Goal: Navigation & Orientation: Find specific page/section

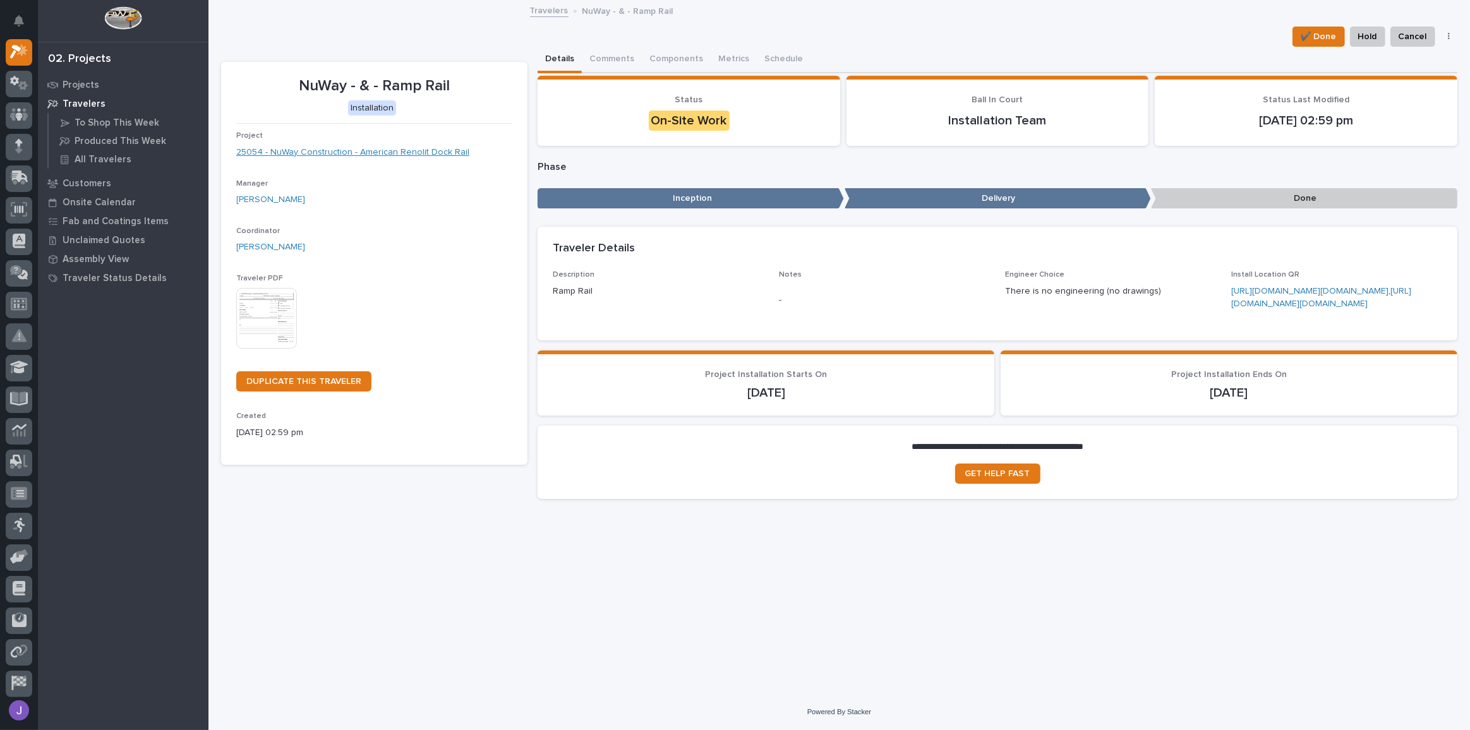
click at [323, 153] on link "25054 - NuWay Construction - American Renolit Dock Rail" at bounding box center [352, 152] width 233 height 13
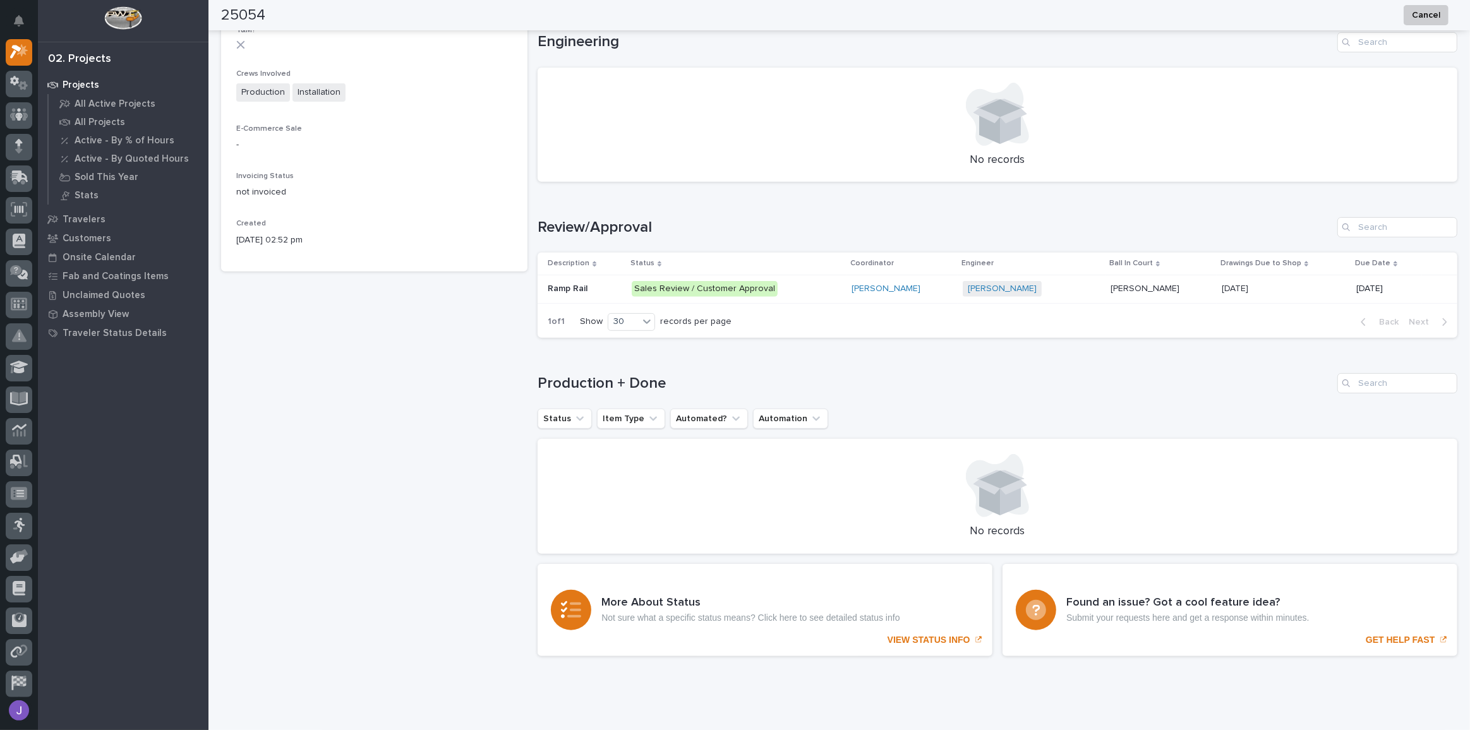
scroll to position [560, 0]
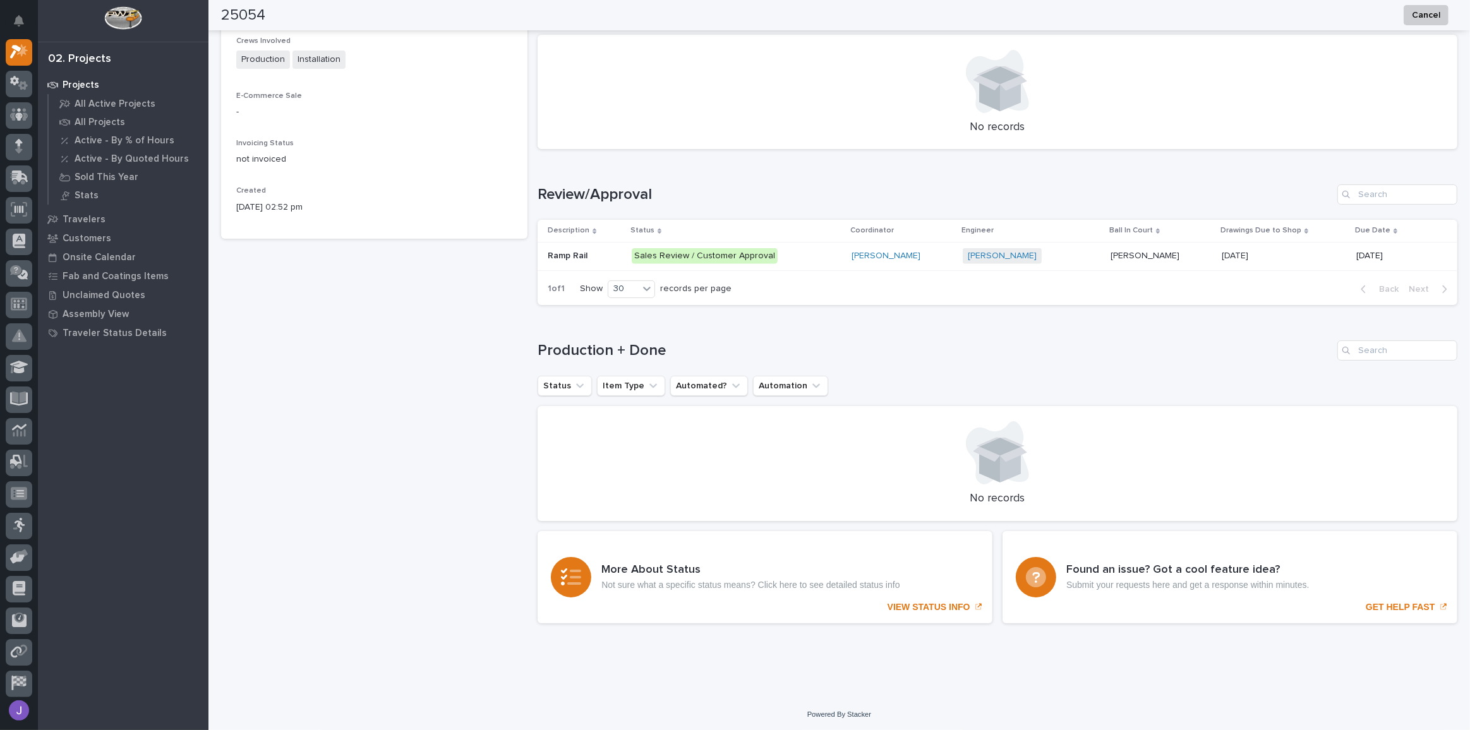
click at [620, 258] on p at bounding box center [585, 256] width 74 height 11
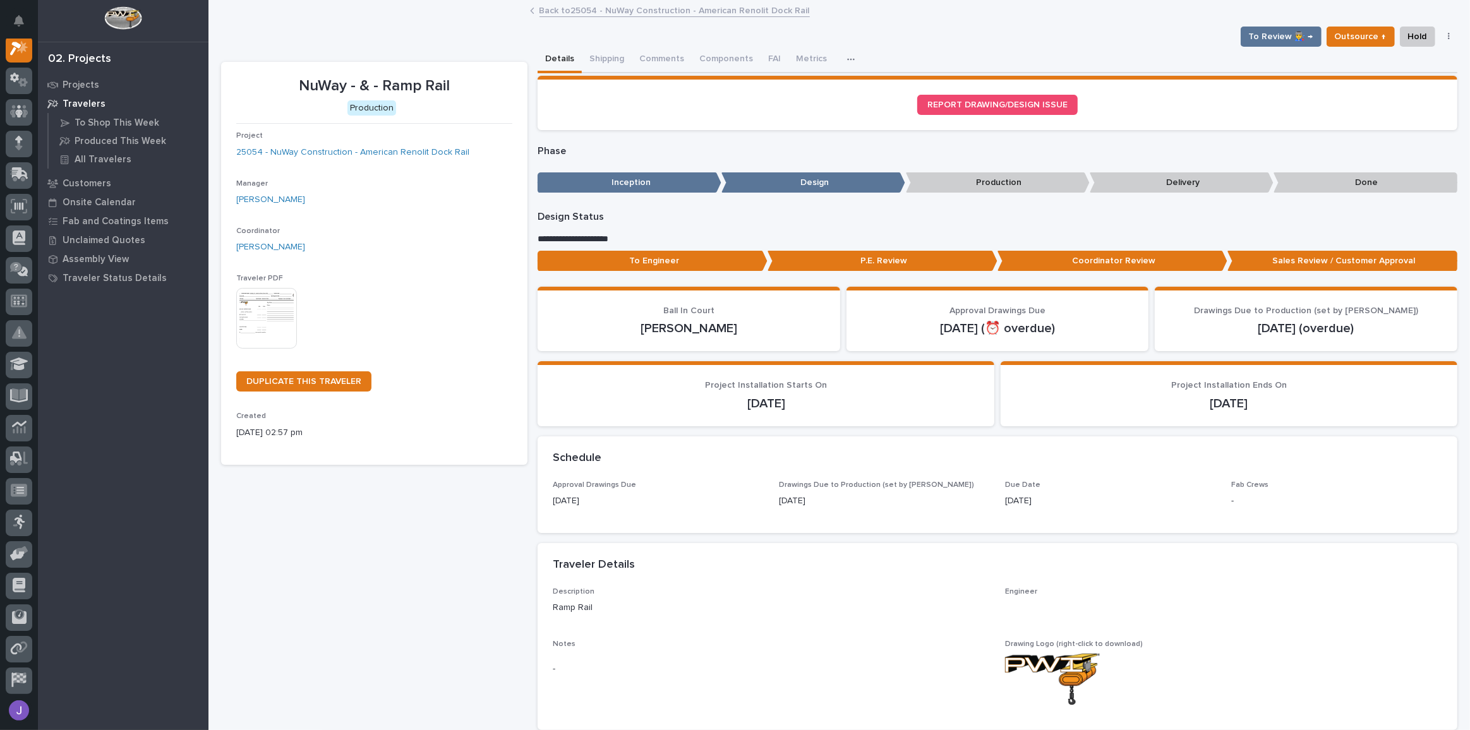
scroll to position [31, 0]
click at [609, 56] on button "Shipping" at bounding box center [607, 60] width 50 height 27
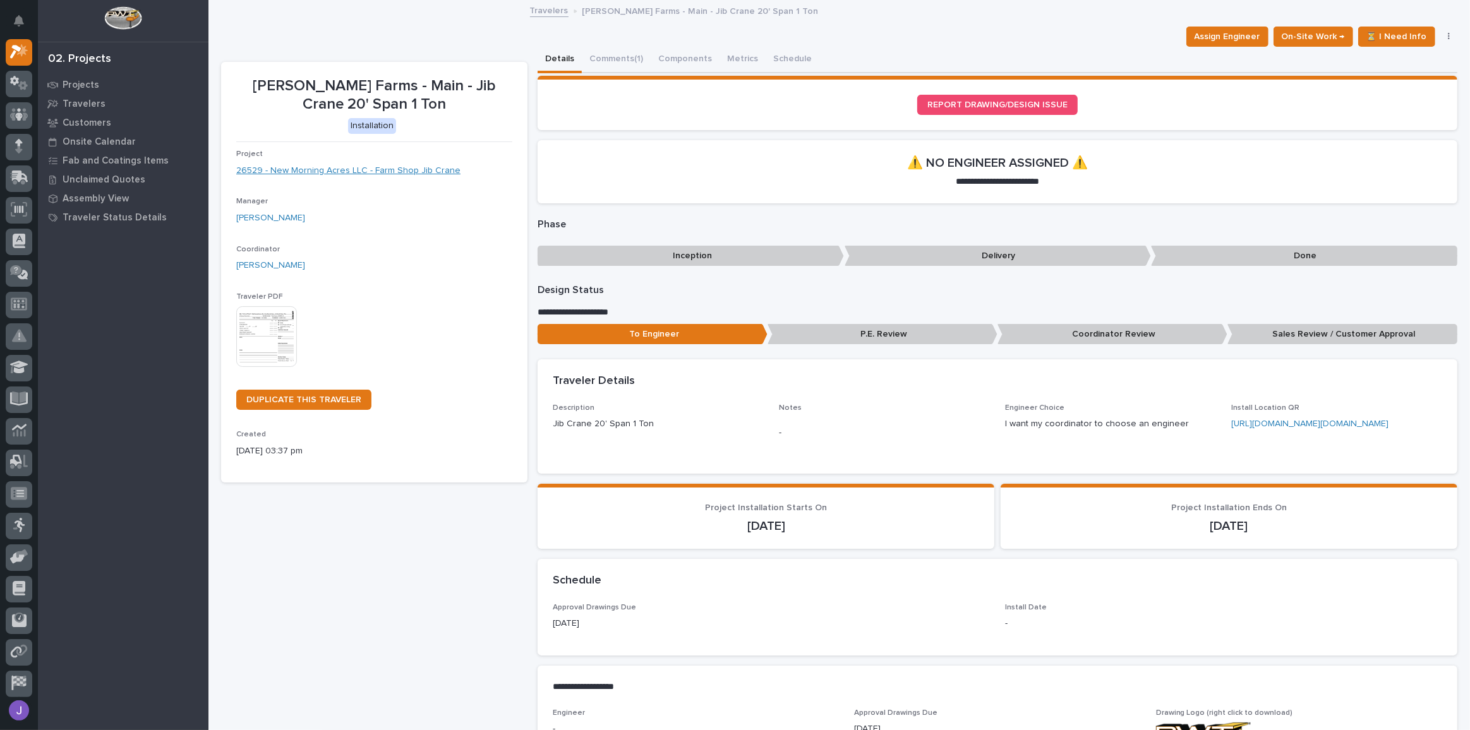
click at [346, 171] on link "26529 - New Morning Acres LLC - Farm Shop Jib Crane" at bounding box center [348, 170] width 224 height 13
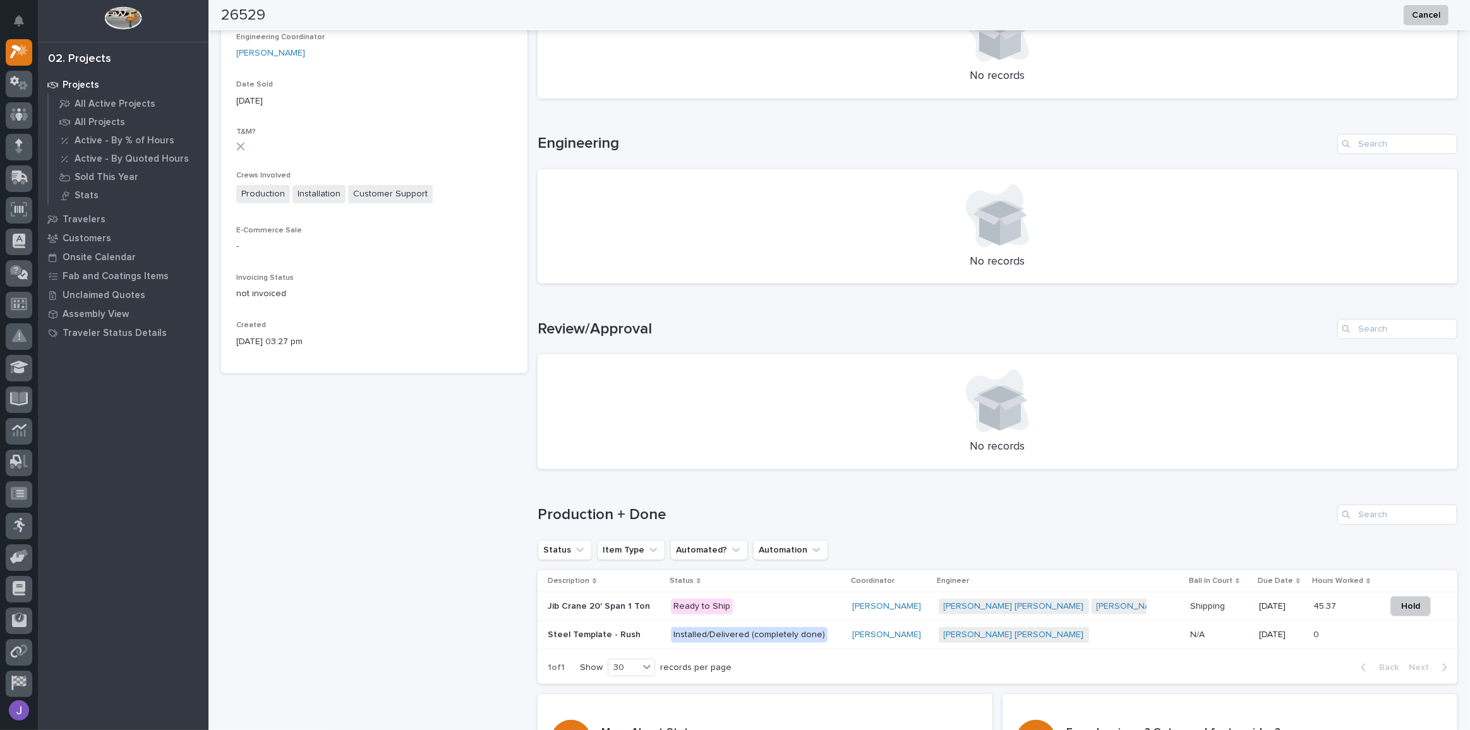
scroll to position [589, 0]
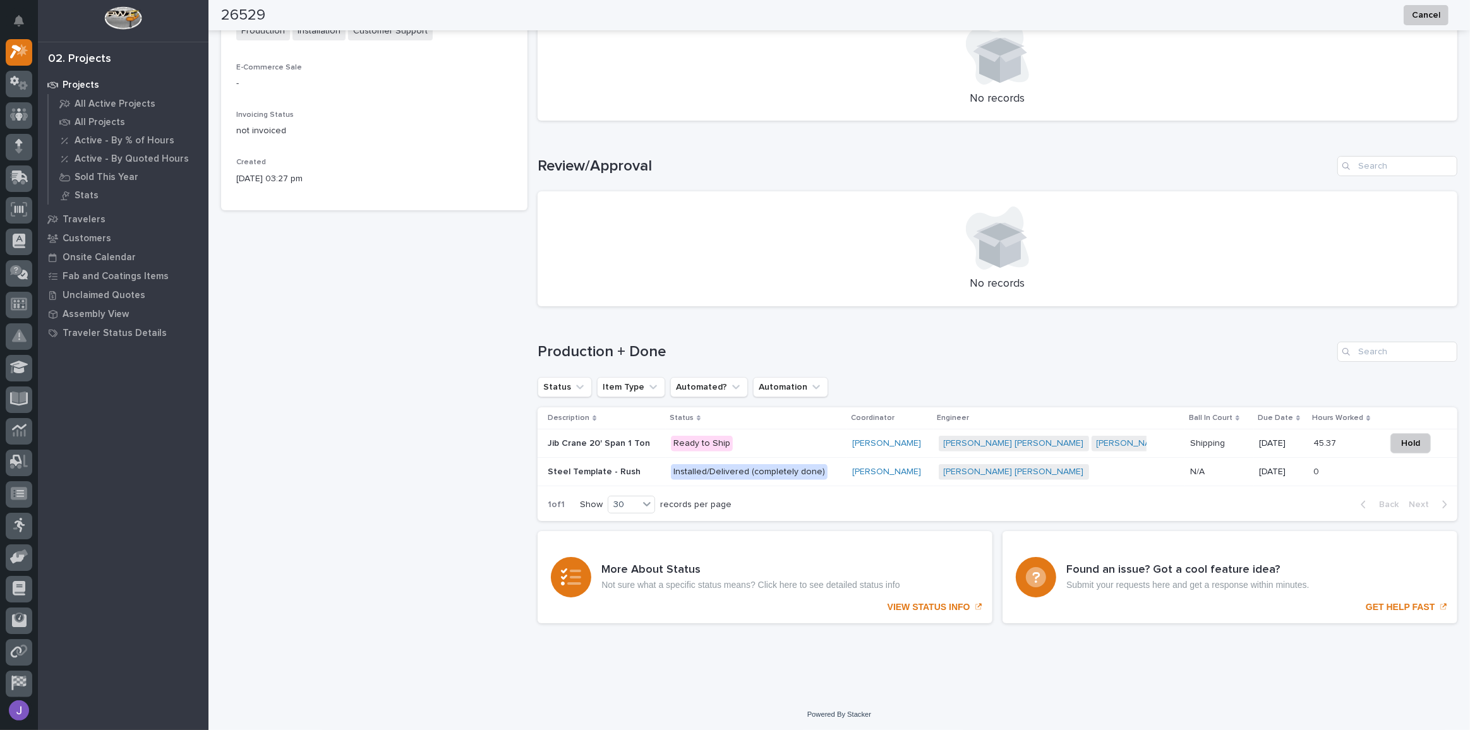
click at [641, 448] on div "Jib Crane 20' Span 1 Ton Jib Crane 20' Span 1 Ton" at bounding box center [604, 443] width 113 height 21
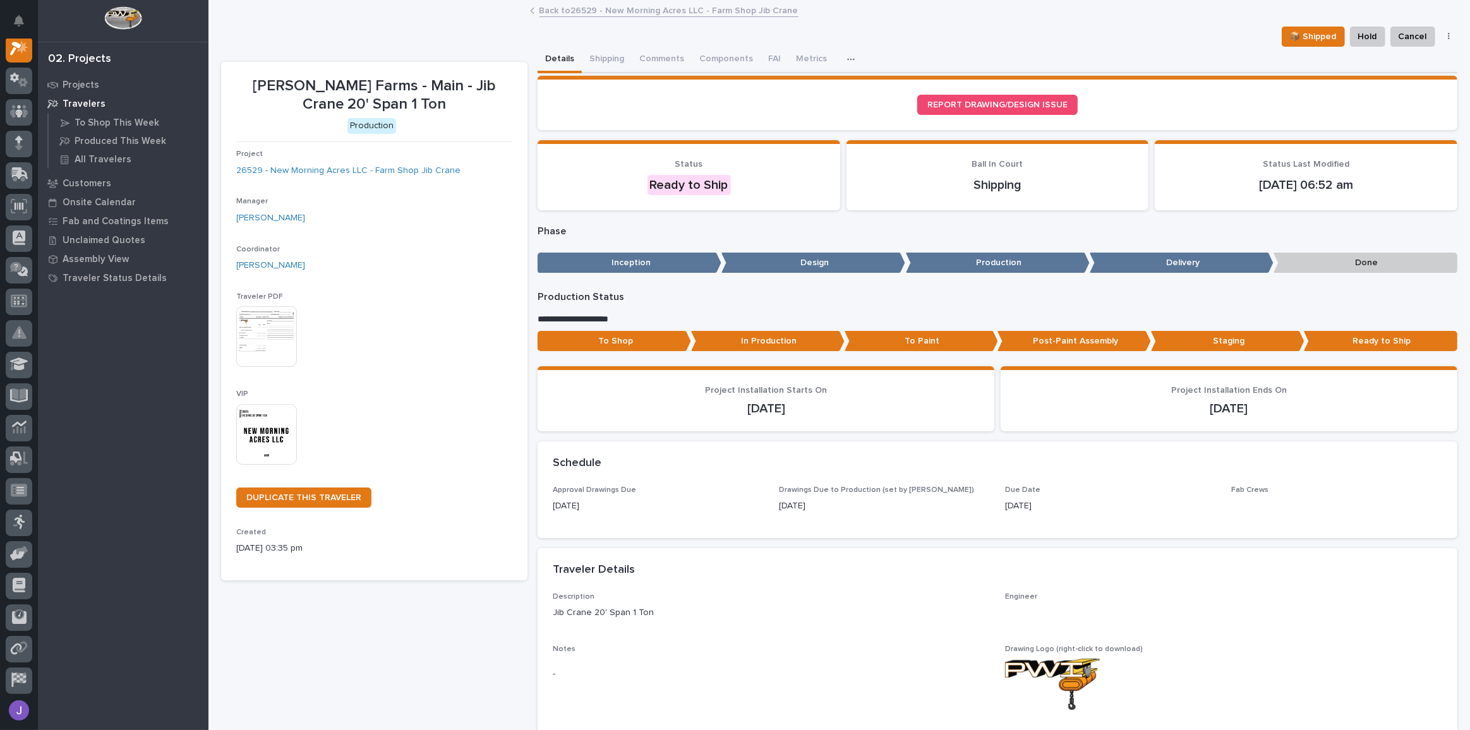
scroll to position [31, 0]
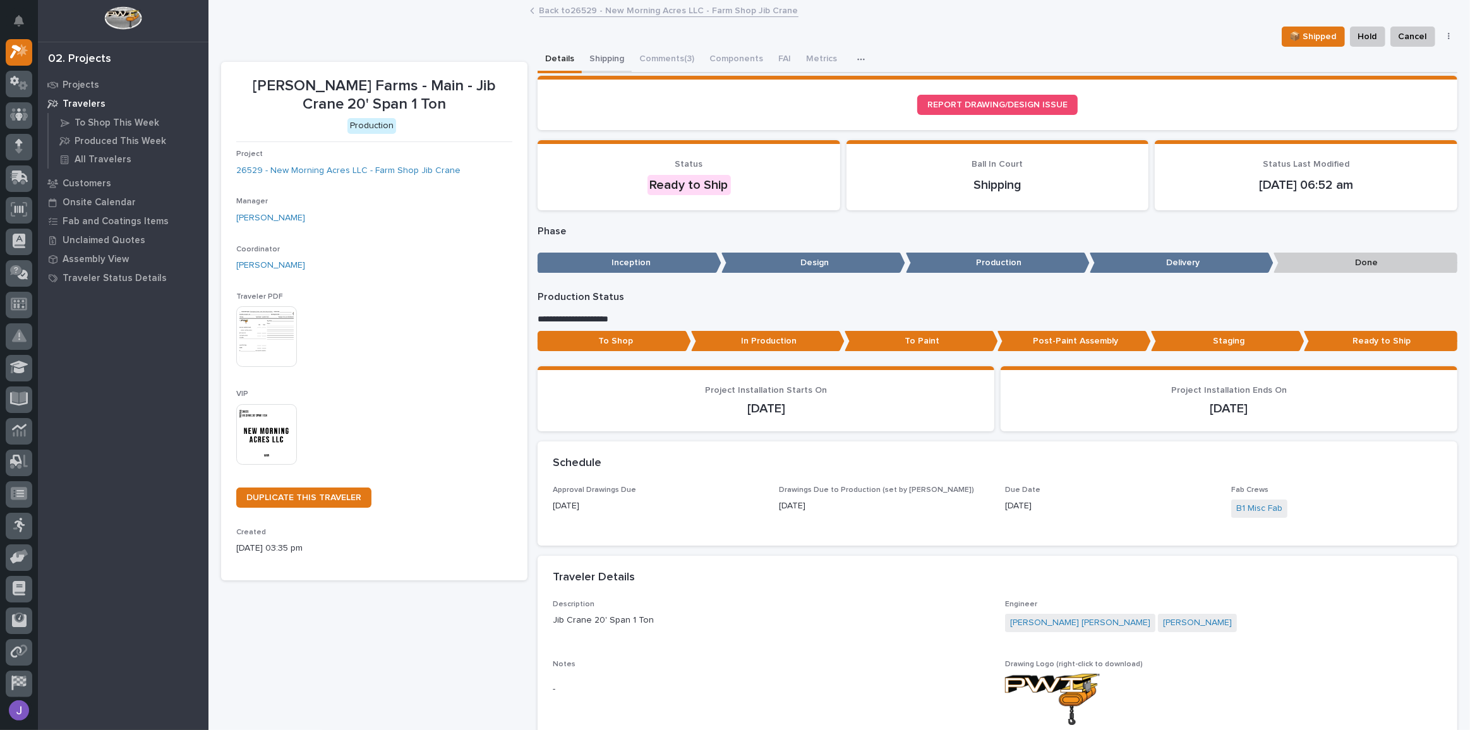
click at [608, 59] on button "Shipping" at bounding box center [607, 60] width 50 height 27
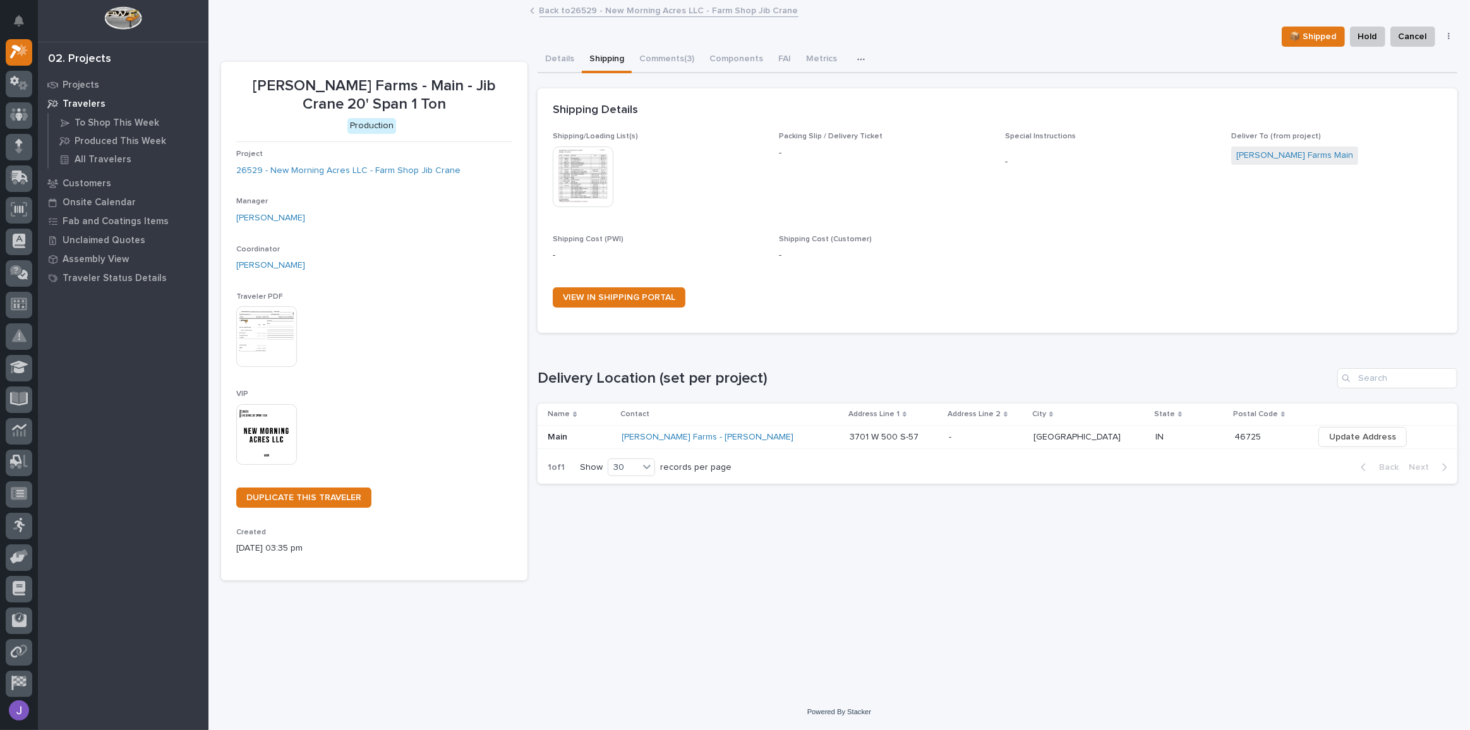
click at [857, 444] on div "3701 W 500 S-57 3701 W 500 S-57" at bounding box center [894, 437] width 89 height 21
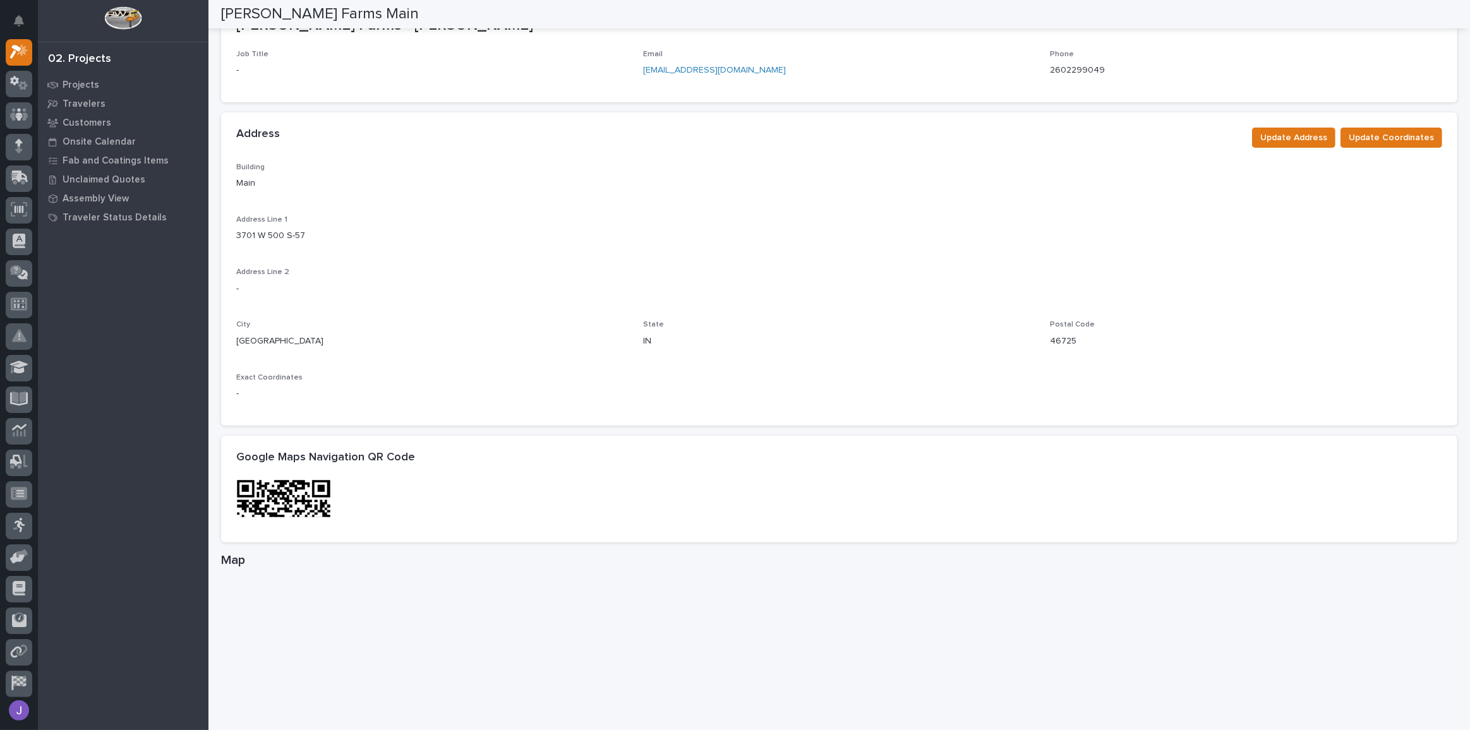
scroll to position [344, 0]
